Goal: Transaction & Acquisition: Purchase product/service

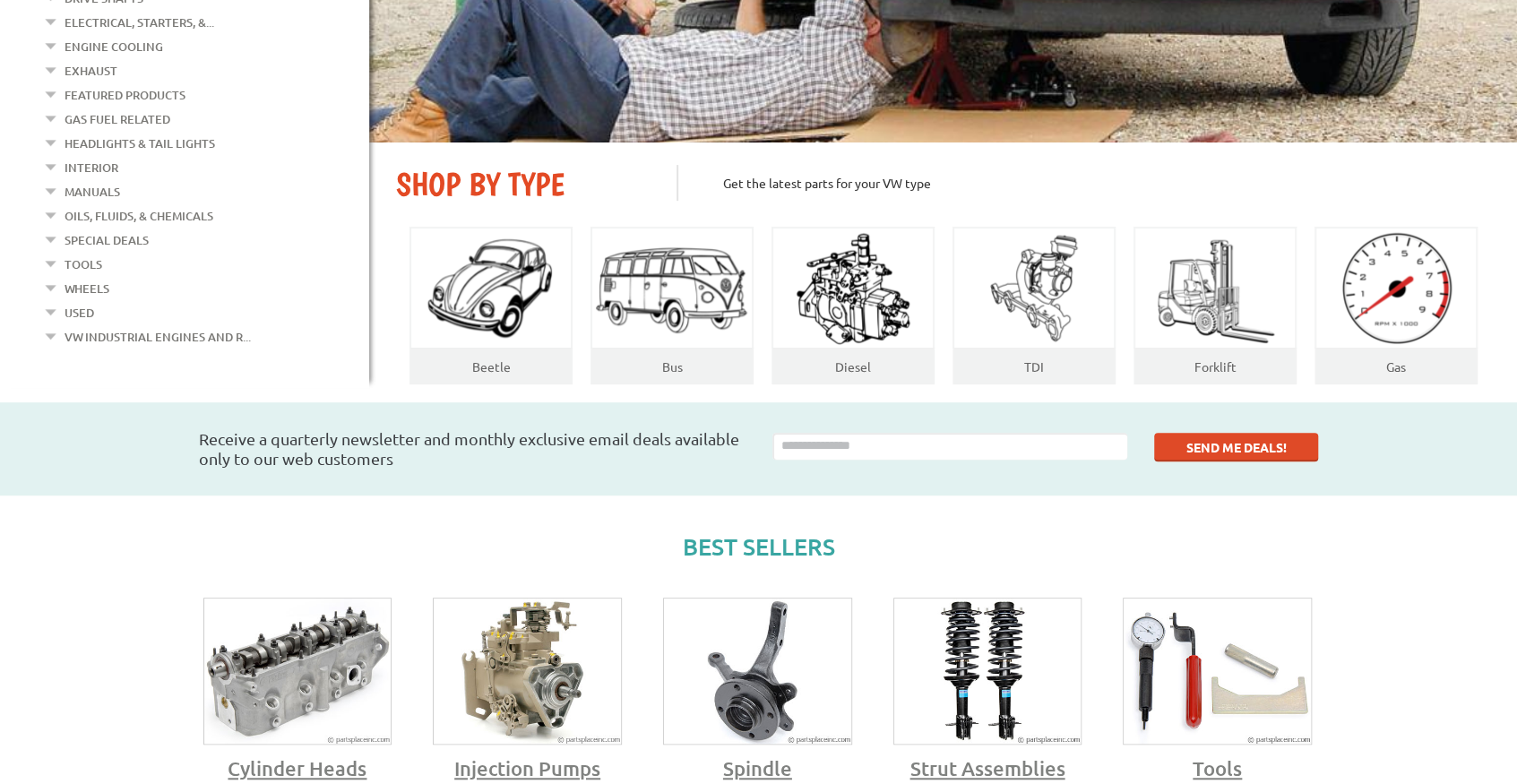
scroll to position [775, 0]
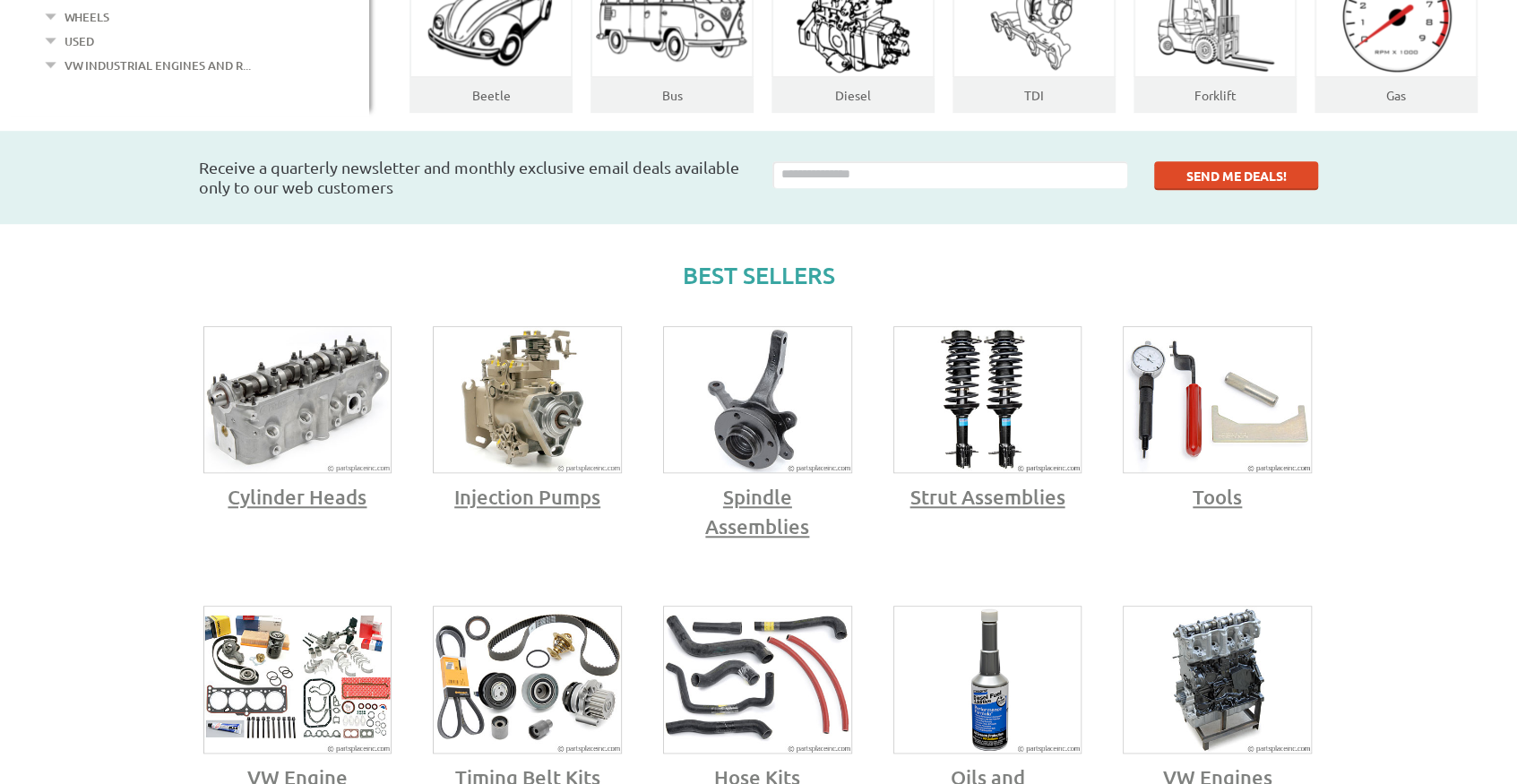
click at [261, 380] on img at bounding box center [298, 400] width 187 height 146
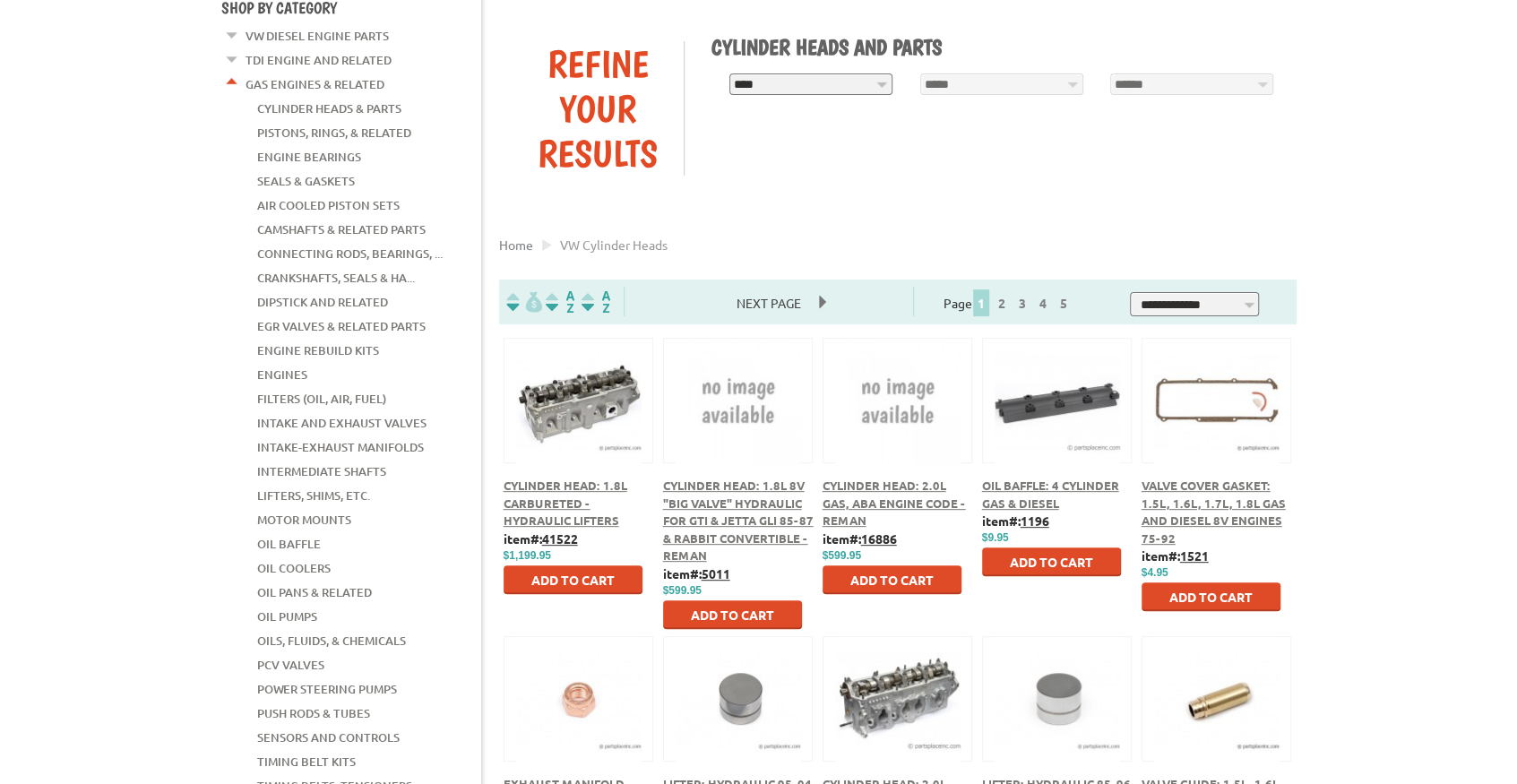
scroll to position [238, 0]
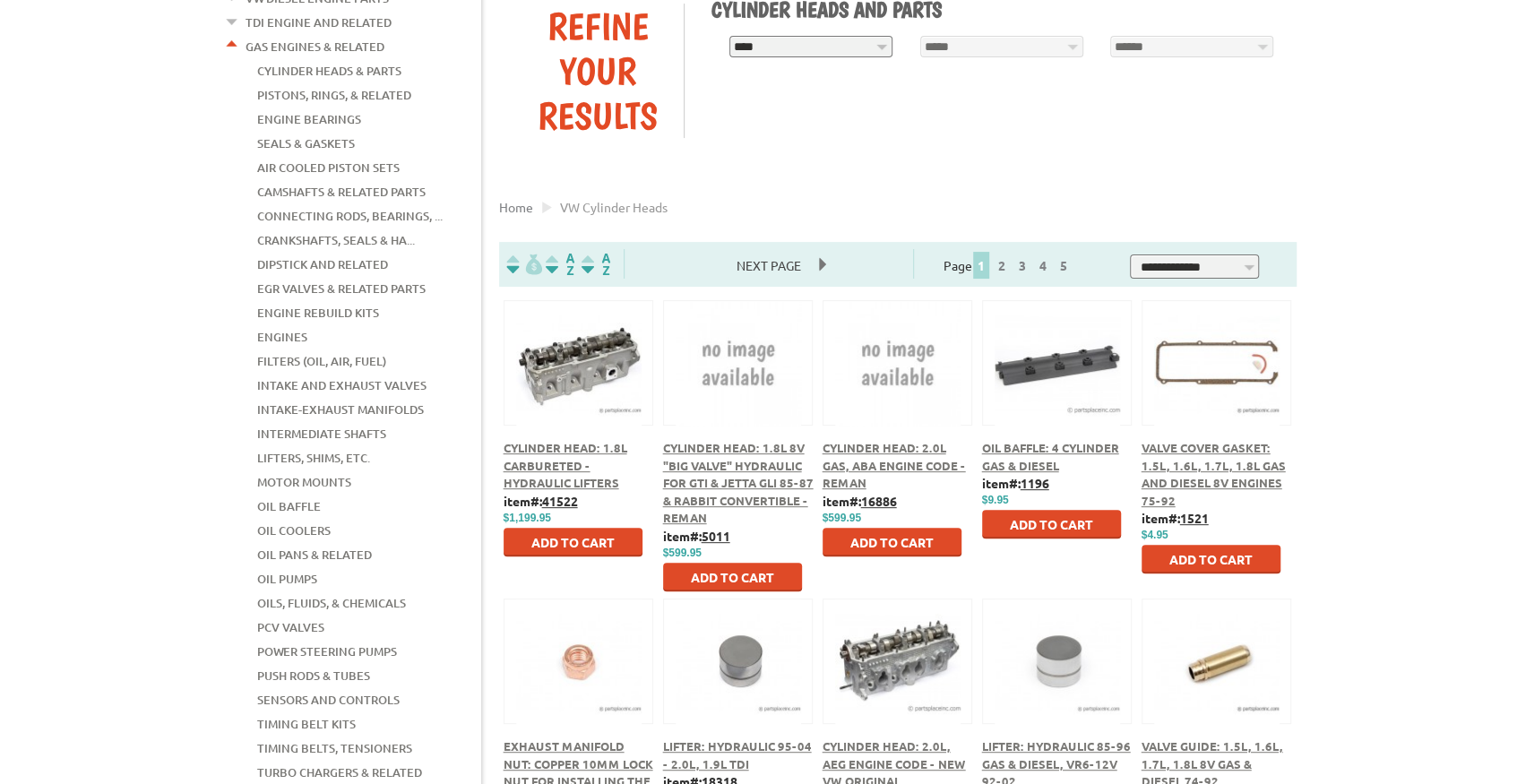
click at [579, 373] on button at bounding box center [578, 360] width 116 height 31
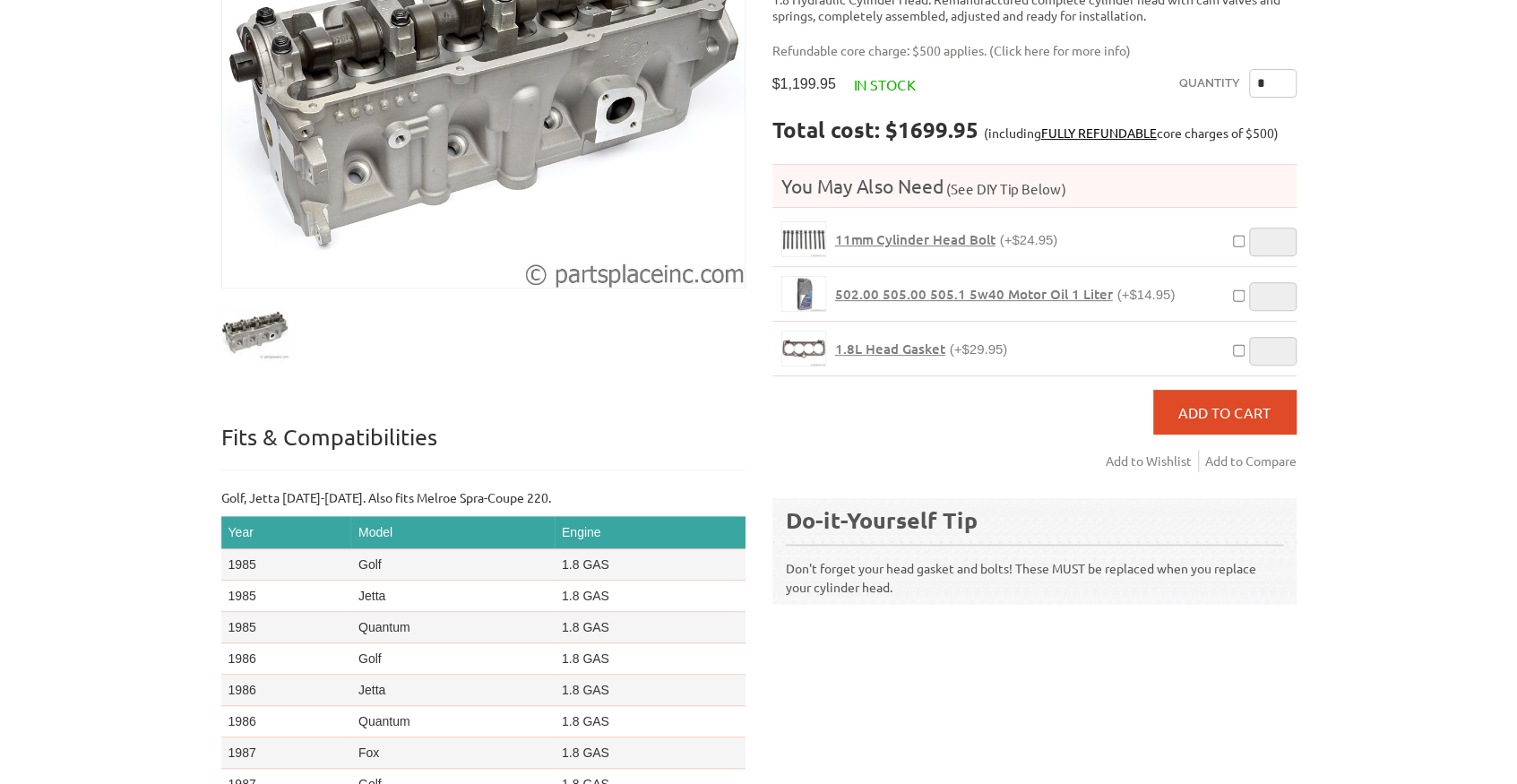
scroll to position [417, 0]
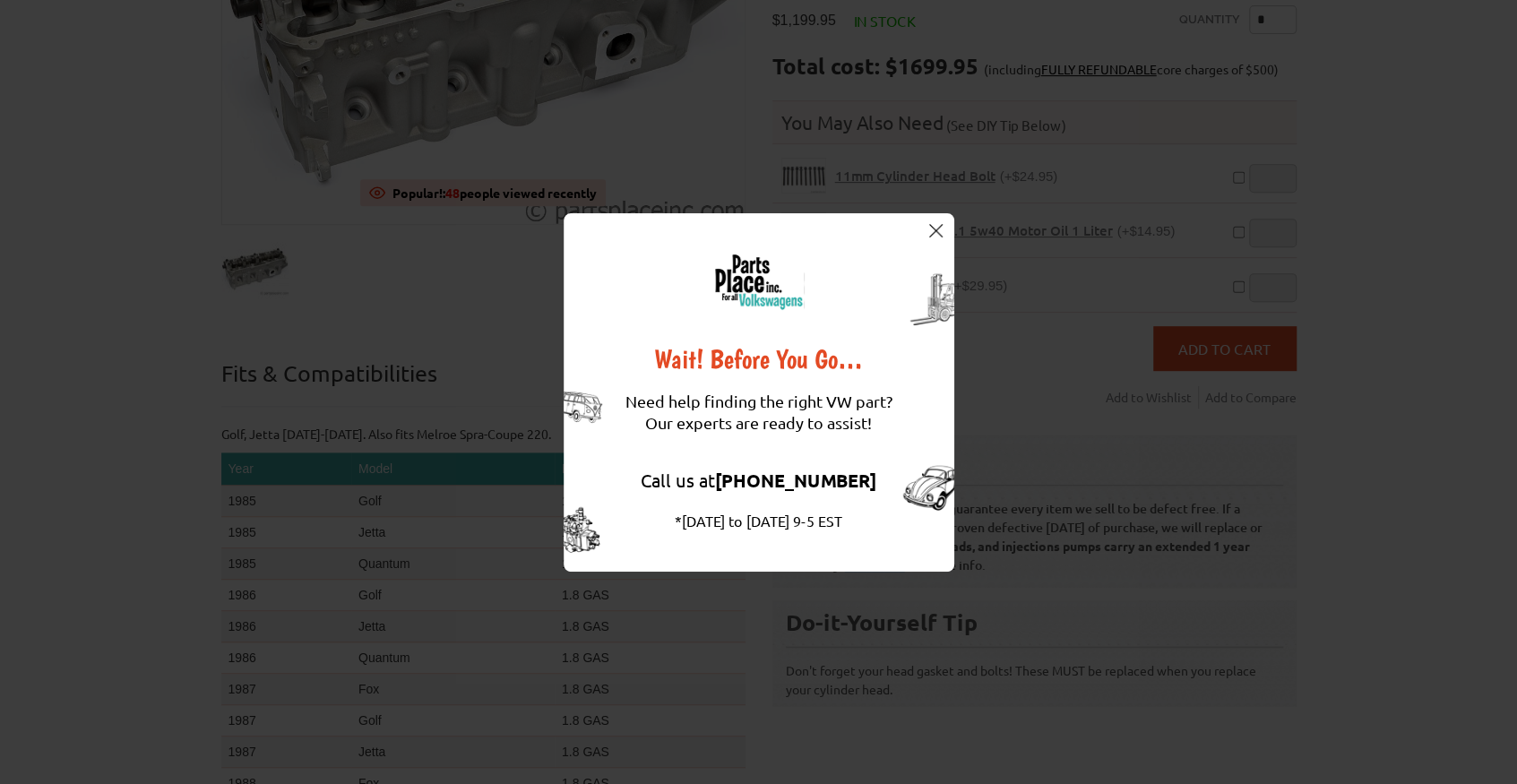
click at [941, 234] on img at bounding box center [935, 230] width 13 height 13
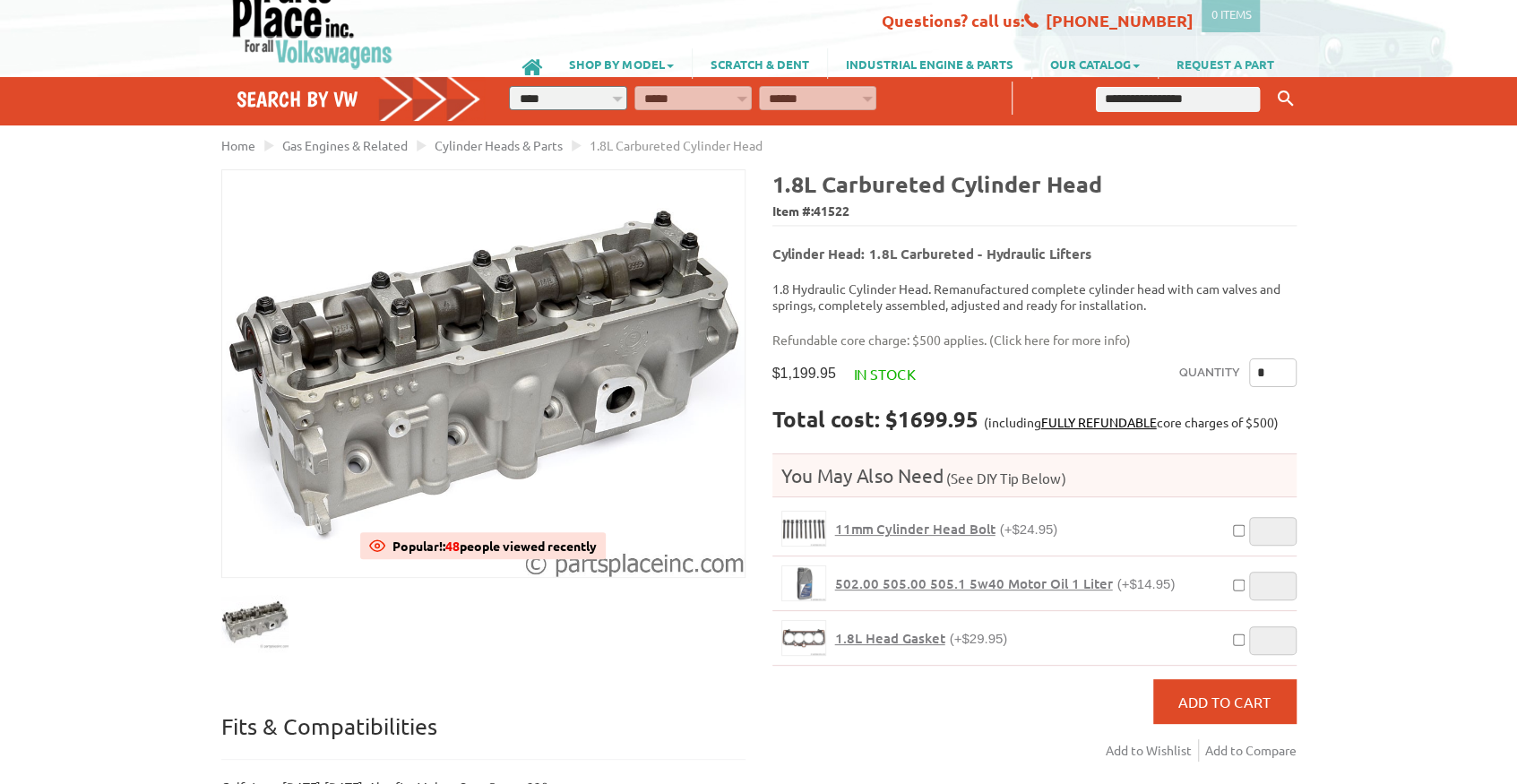
scroll to position [0, 0]
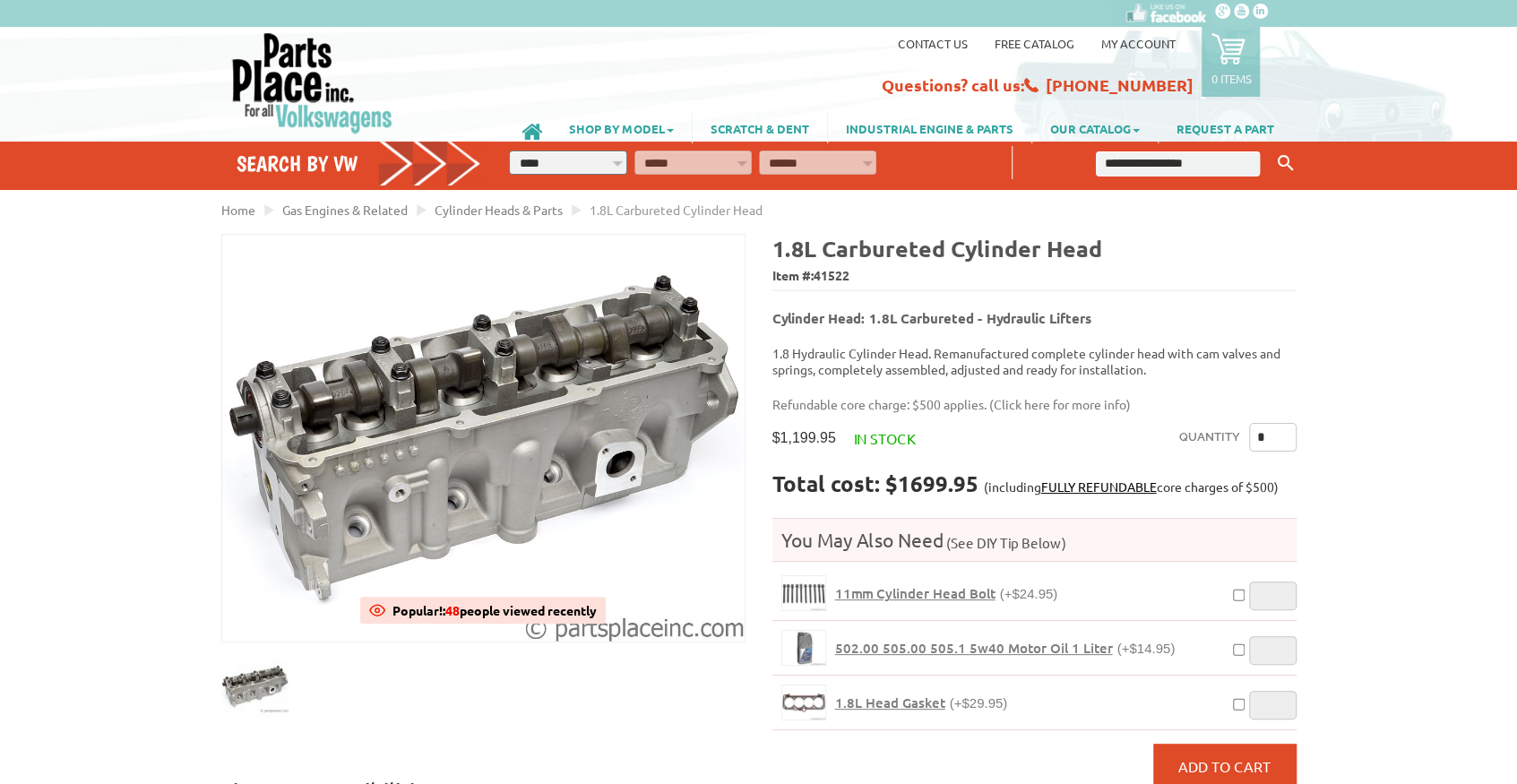
click at [1211, 163] on input "text" at bounding box center [1178, 163] width 165 height 25
paste input "*****"
type input "*****"
click at [1271, 148] on button "Keyword Search" at bounding box center [1285, 163] width 27 height 30
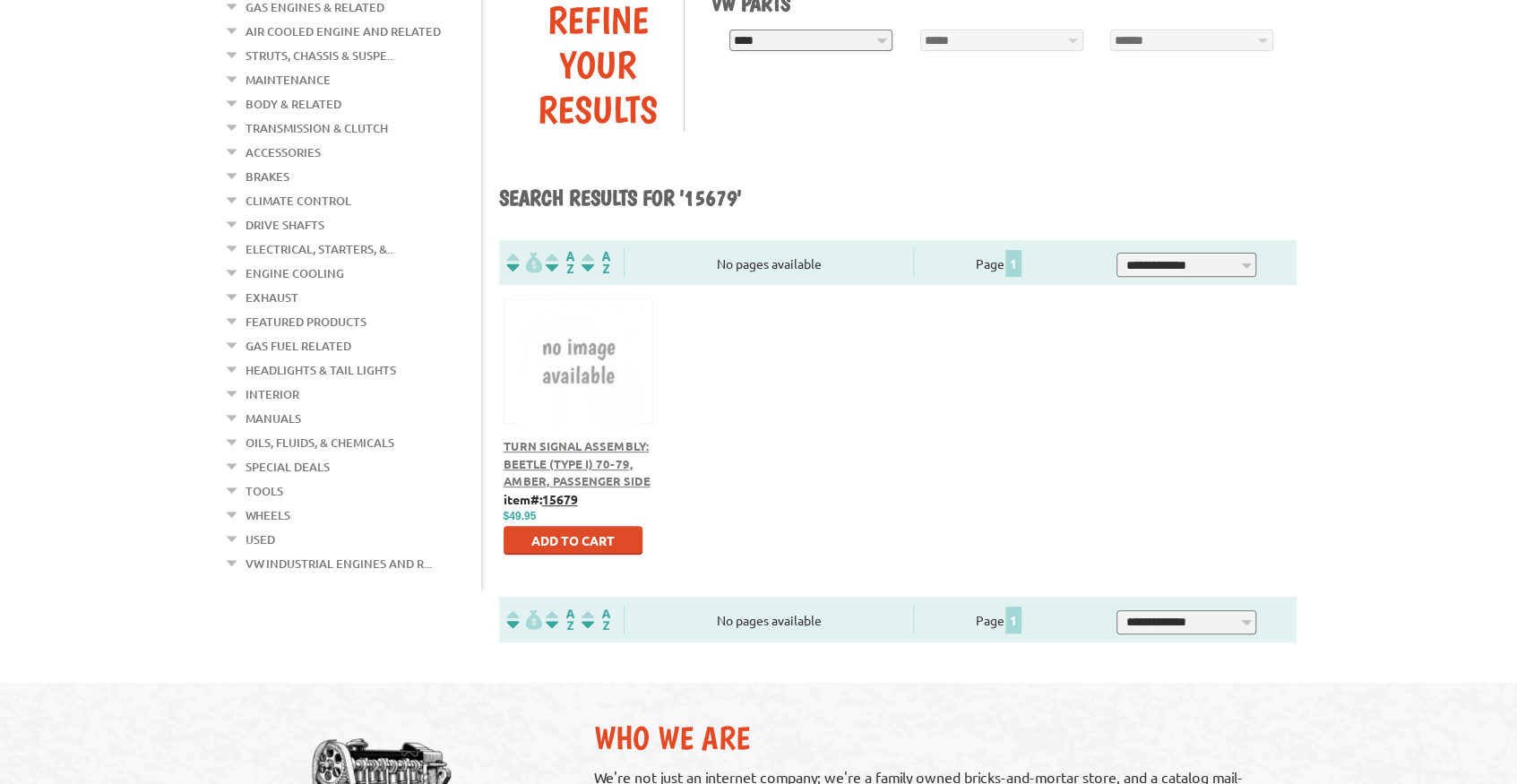
scroll to position [298, 0]
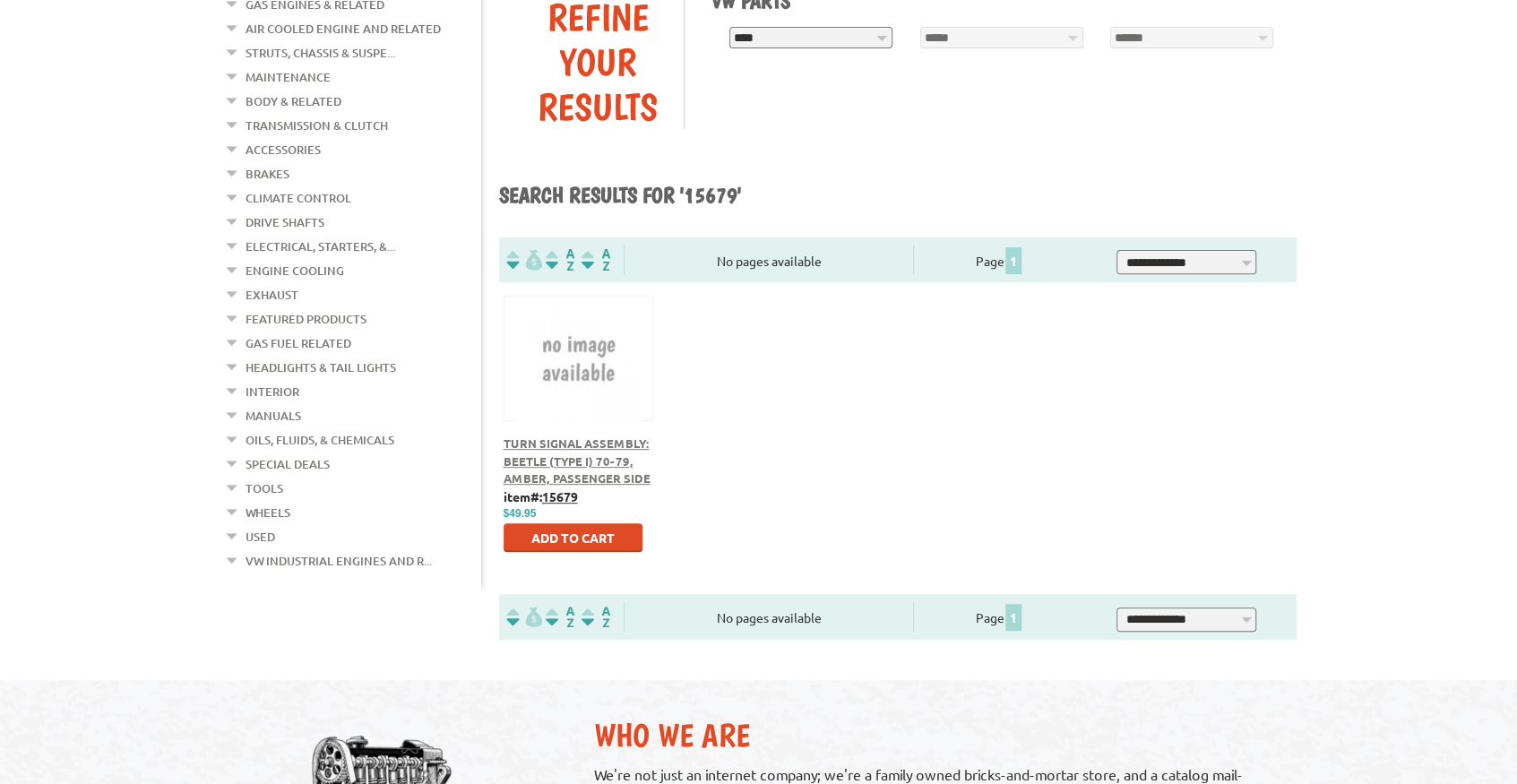
click at [558, 477] on span "Turn Signal Assembly: Beetle (Type I) 70-79, Amber, Passenger Side" at bounding box center [577, 460] width 147 height 50
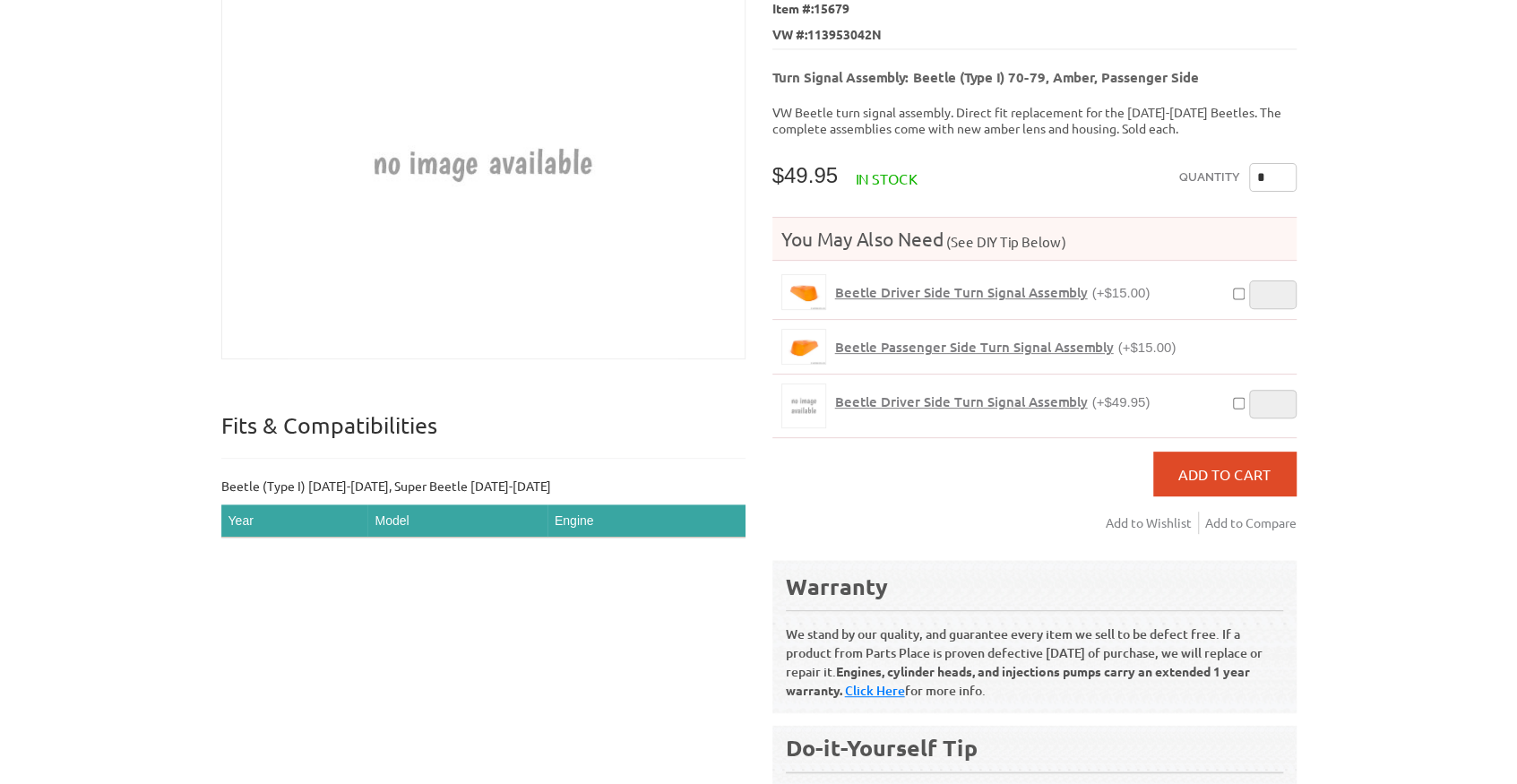
scroll to position [120, 0]
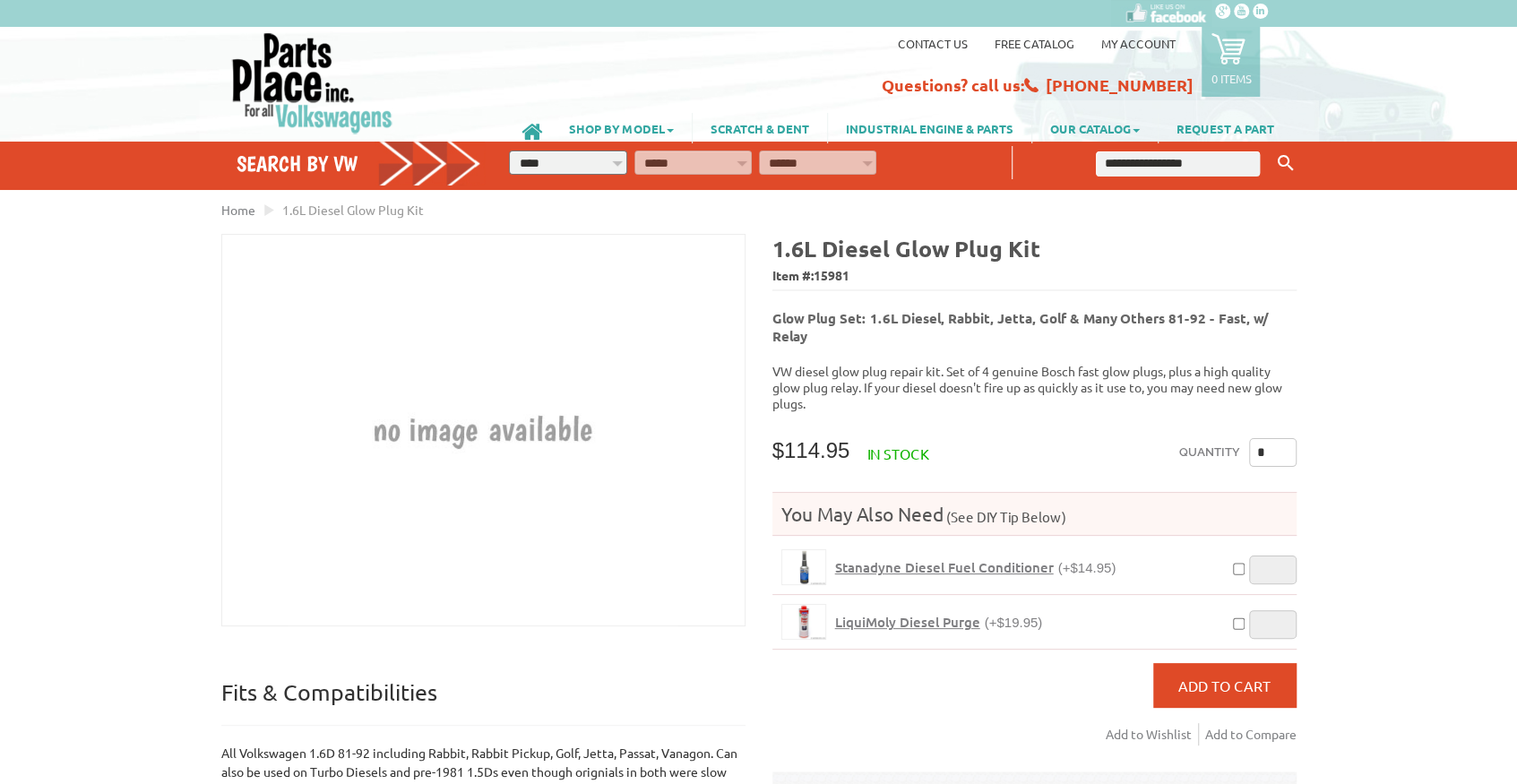
click at [841, 276] on span "15981" at bounding box center [830, 274] width 35 height 16
copy span "15981"
click at [835, 275] on span "15981" at bounding box center [830, 274] width 35 height 16
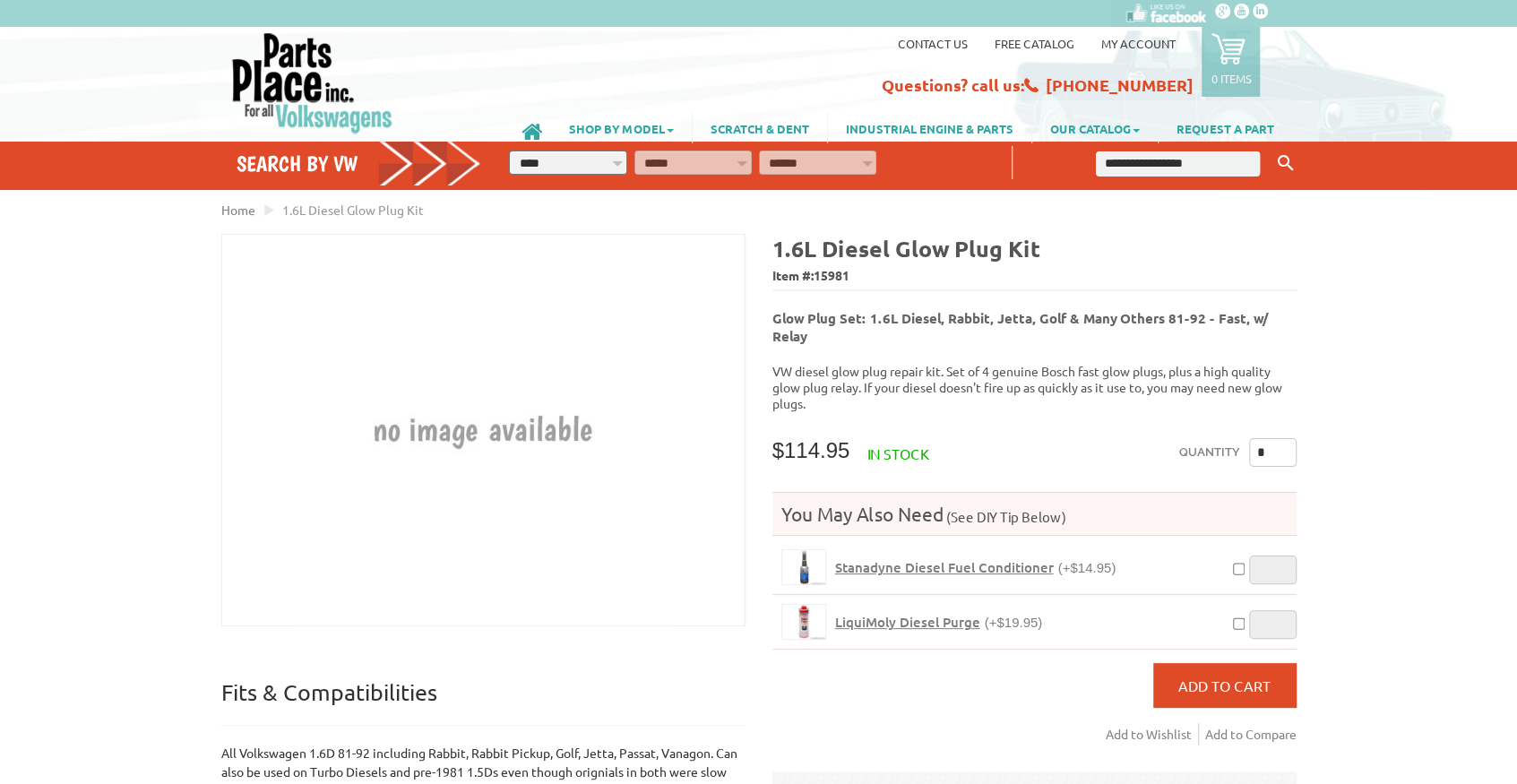
click at [1141, 362] on p "VW diesel glow plug repair kit. Set of 4 genuine Bosch fast glow plugs, plus a …" at bounding box center [1034, 386] width 524 height 49
drag, startPoint x: 1048, startPoint y: 247, endPoint x: 777, endPoint y: 243, distance: 271.0
click at [777, 243] on h4 "1.6L Diesel Glow Plug Kit" at bounding box center [1034, 248] width 524 height 30
copy b "1.6L Diesel Glow Plug Kit"
click at [1071, 322] on h5 "Glow Plug Set: 1.6L Diesel, Rabbit, Jetta, Golf & Many Others 81-92 - Fast, w/ …" at bounding box center [1034, 321] width 524 height 47
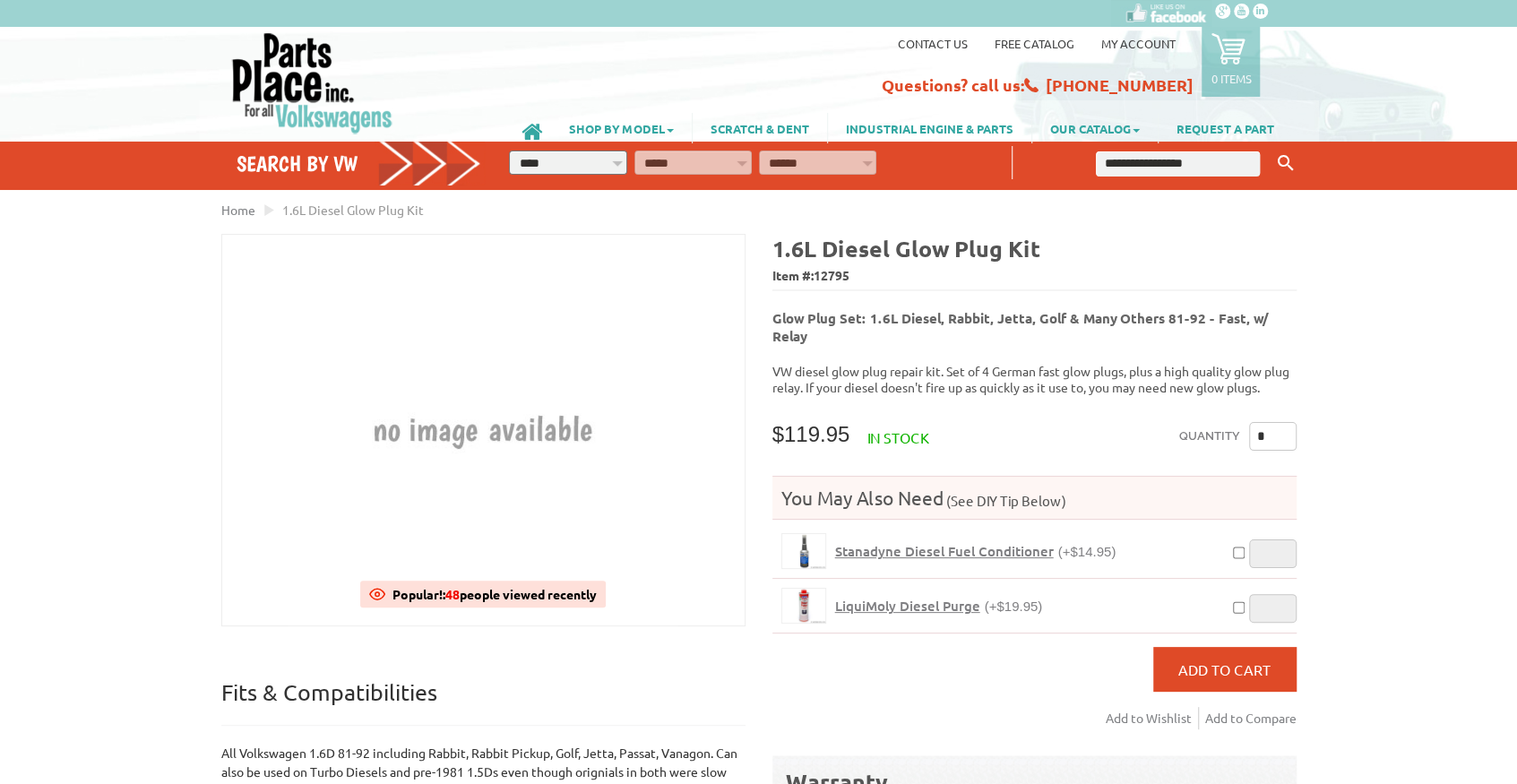
click at [846, 272] on span "12795" at bounding box center [830, 274] width 35 height 16
copy span "12795"
click at [841, 271] on span "12795" at bounding box center [830, 274] width 35 height 16
